Goal: Communication & Community: Answer question/provide support

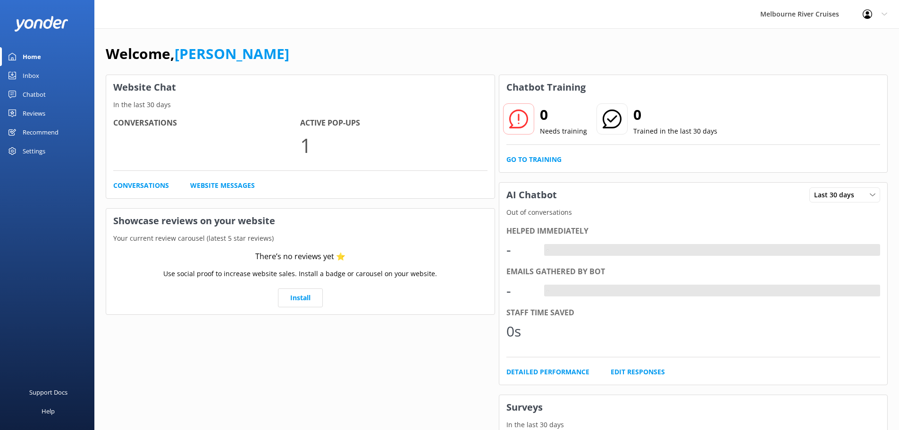
click at [33, 73] on div "Inbox" at bounding box center [31, 75] width 17 height 19
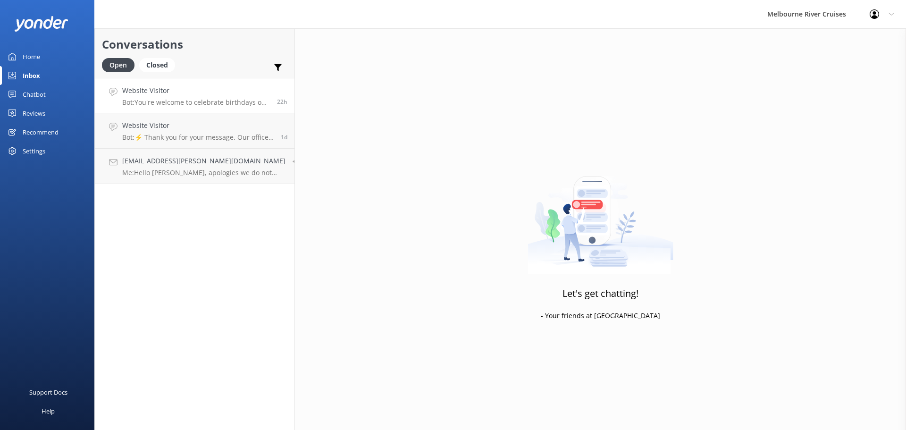
click at [194, 103] on p "Bot: You're welcome to celebrate birthdays on our dining cruises. Prices for th…" at bounding box center [196, 102] width 148 height 8
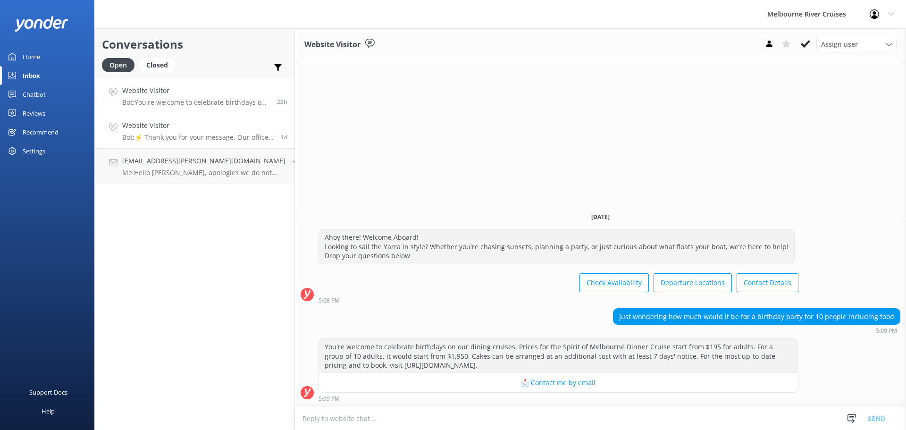
click at [177, 125] on h4 "Website Visitor" at bounding box center [198, 125] width 152 height 10
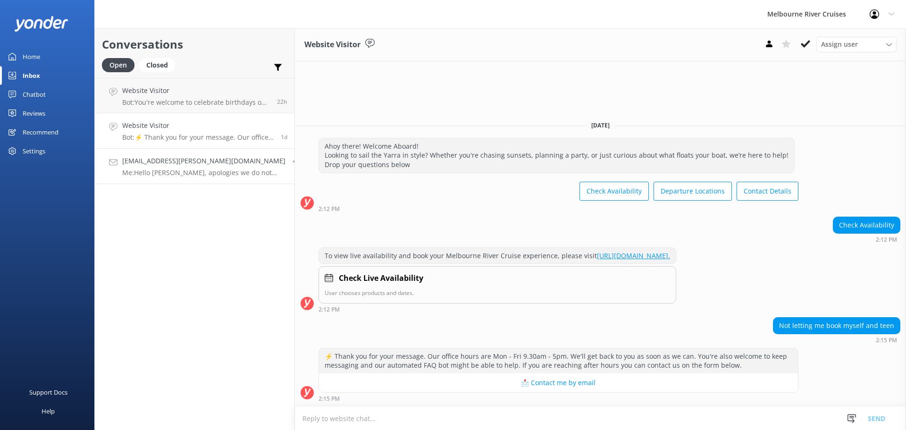
click at [181, 157] on h4 "[EMAIL_ADDRESS][PERSON_NAME][DOMAIN_NAME]" at bounding box center [203, 161] width 163 height 10
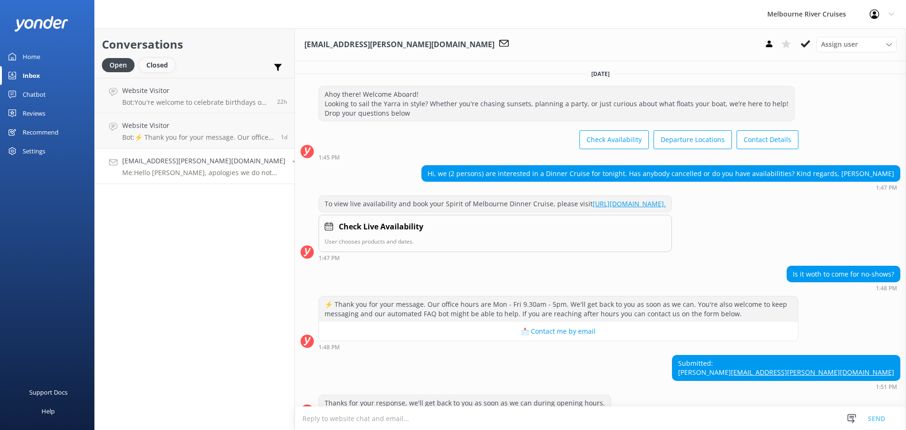
scroll to position [119, 0]
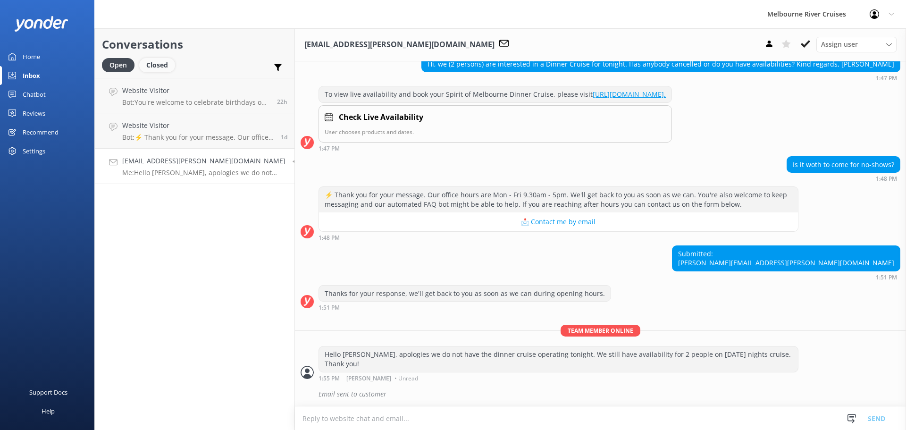
click at [152, 68] on div "Closed" at bounding box center [157, 65] width 36 height 14
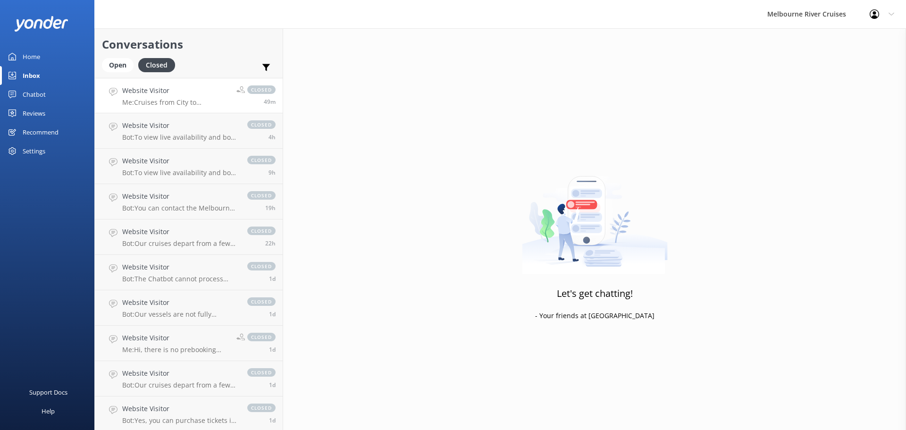
click at [186, 106] on p "Me: Cruises from City to [GEOGRAPHIC_DATA] are available on Saturdays and Sunda…" at bounding box center [175, 102] width 107 height 8
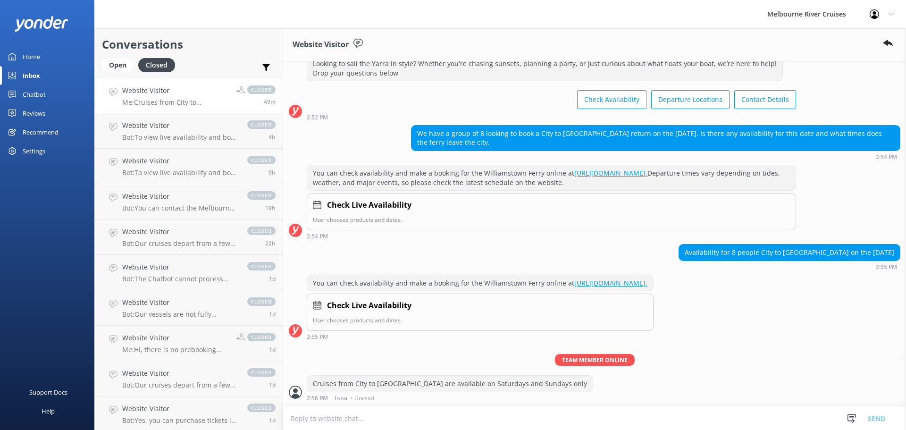
scroll to position [69, 0]
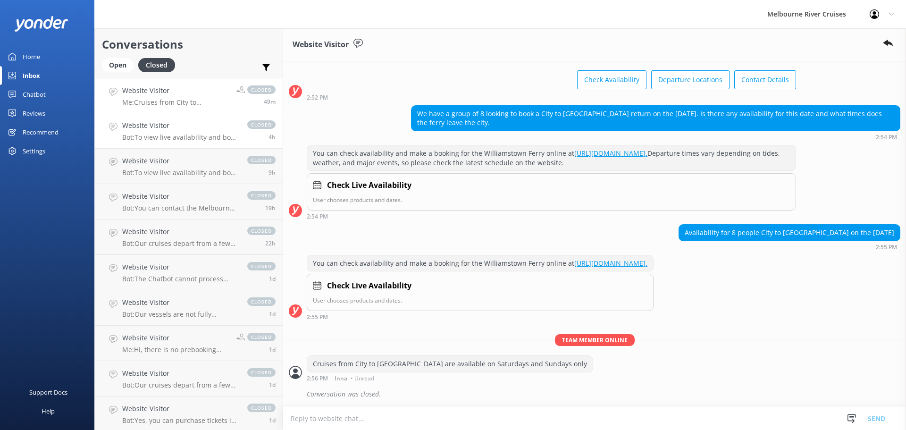
click at [204, 135] on p "Bot: To view live availability and book your Melbourne River Cruise experience,…" at bounding box center [180, 137] width 116 height 8
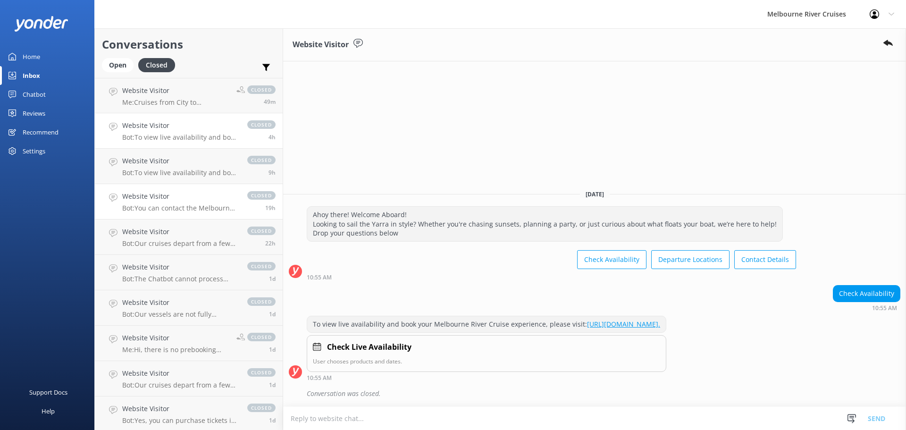
click at [191, 184] on link "Website Visitor Bot: You can contact the Melbourne River Cruises team by emaili…" at bounding box center [189, 201] width 188 height 35
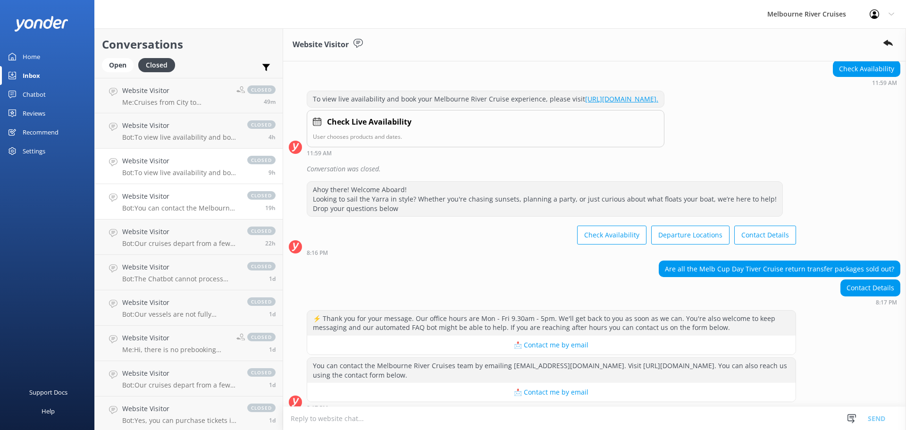
scroll to position [169, 0]
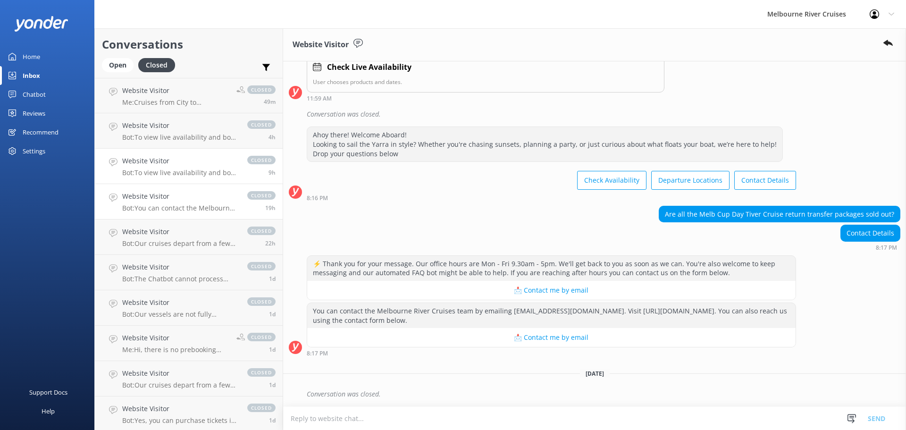
click at [190, 172] on p "Bot: To view live availability and book your Melbourne River Cruise experience,…" at bounding box center [180, 173] width 116 height 8
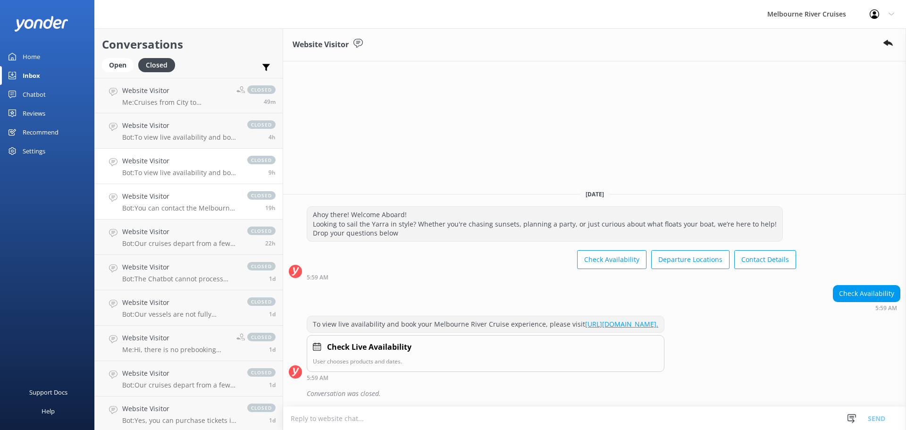
click at [193, 196] on h4 "Website Visitor" at bounding box center [180, 196] width 116 height 10
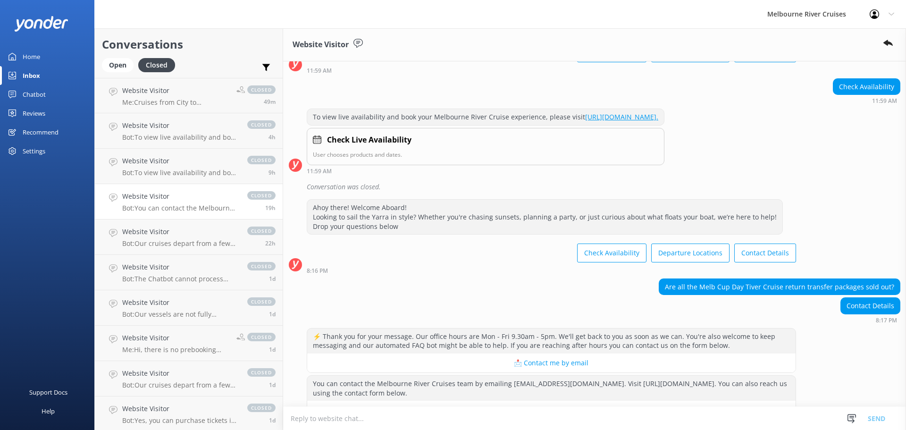
scroll to position [169, 0]
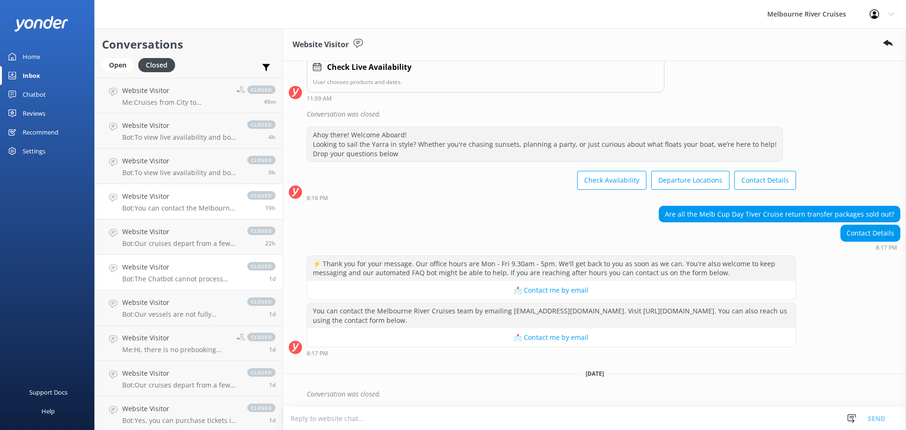
click at [190, 257] on link "Website Visitor Bot: The Chatbot cannot process payments. To make a payment, pl…" at bounding box center [189, 272] width 188 height 35
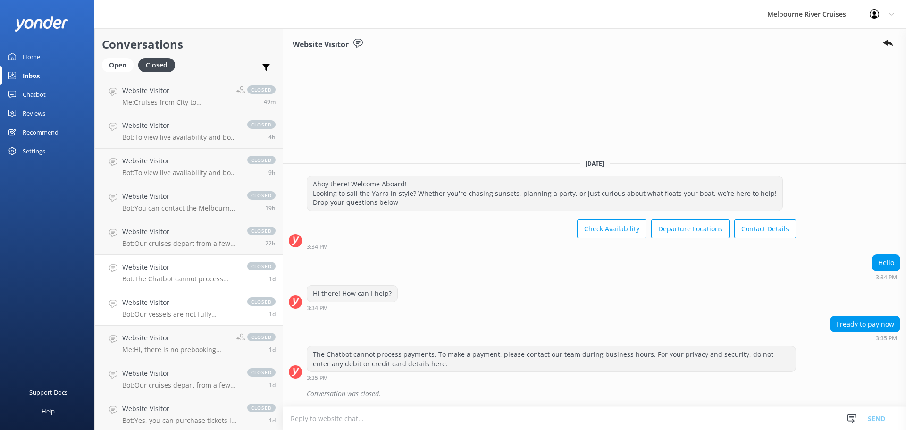
click at [210, 314] on p "Bot: Our vessels are not fully wheelchair accessible, but we can accommodate fo…" at bounding box center [180, 314] width 116 height 8
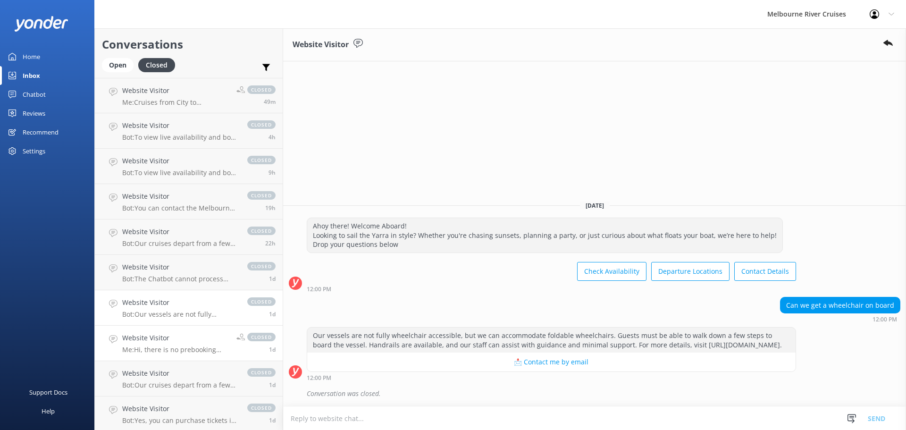
click at [199, 339] on h4 "Website Visitor" at bounding box center [175, 338] width 107 height 10
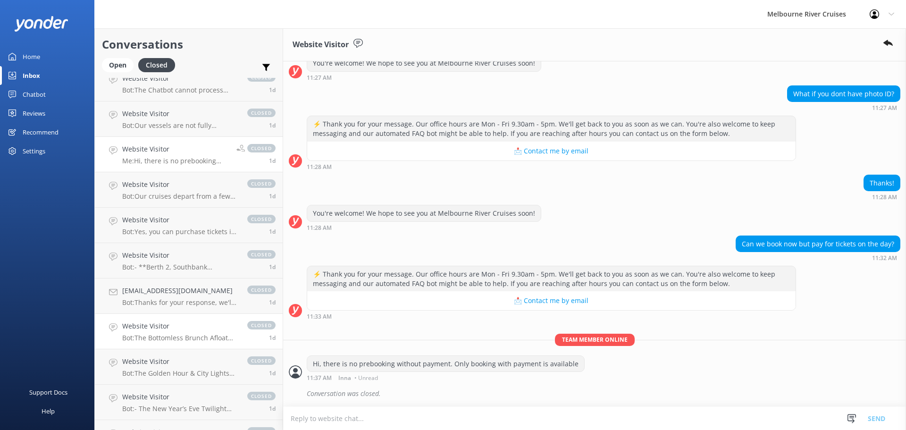
scroll to position [236, 0]
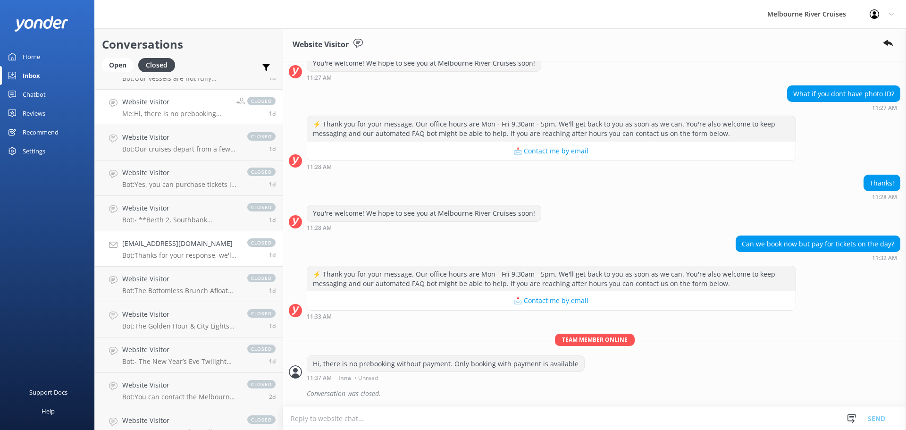
click at [206, 257] on p "Bot: Thanks for your response, we'll get back to you as soon as we can during o…" at bounding box center [180, 255] width 116 height 8
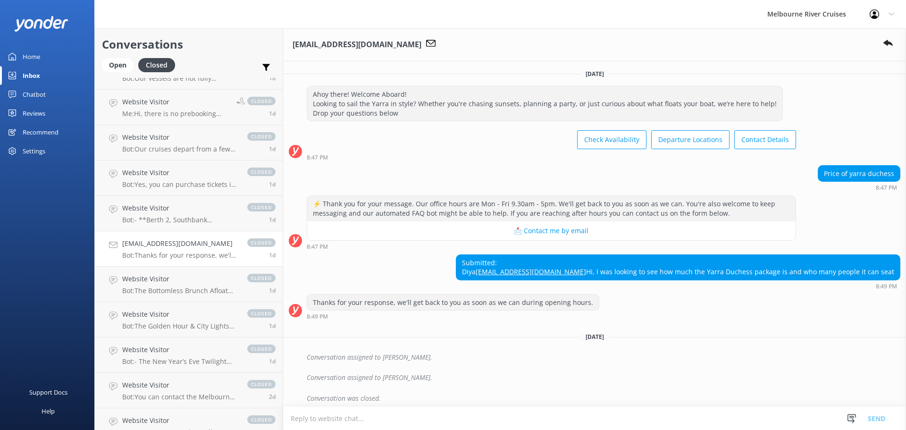
scroll to position [23, 0]
